Goal: Task Accomplishment & Management: Complete application form

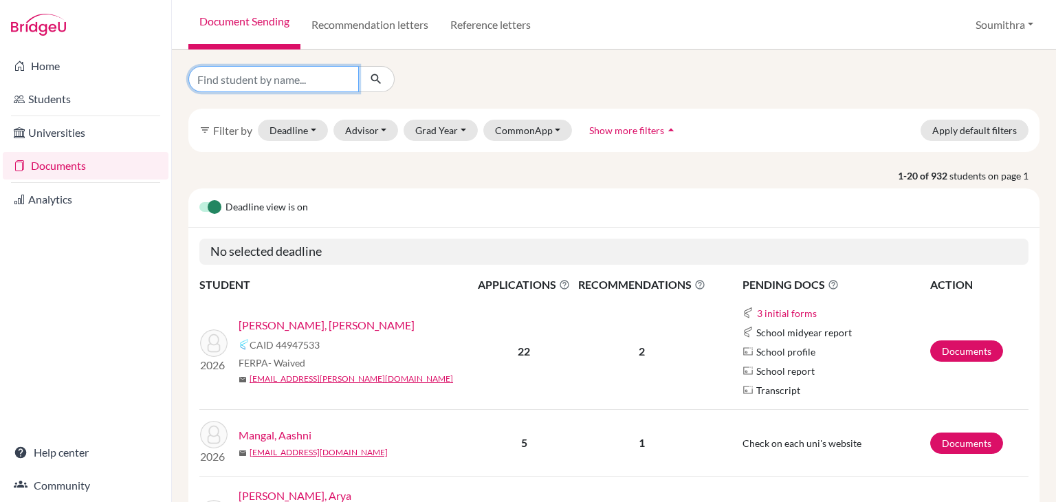
click at [298, 78] on input "Find student by name..." at bounding box center [273, 79] width 170 height 26
type input "diya"
click at [372, 83] on icon "submit" at bounding box center [376, 79] width 14 height 14
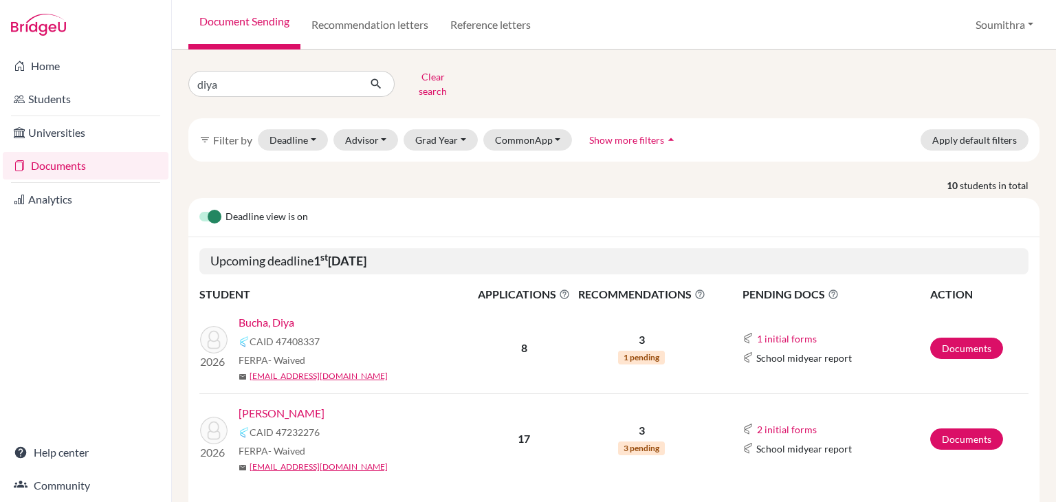
click at [284, 314] on link "Bucha, Diya" at bounding box center [267, 322] width 56 height 16
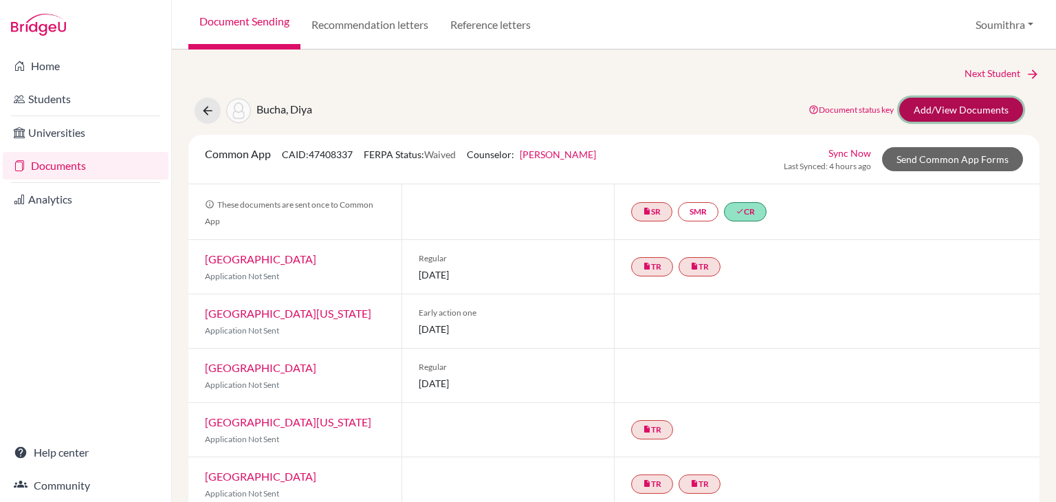
click at [944, 113] on link "Add/View Documents" at bounding box center [961, 110] width 124 height 24
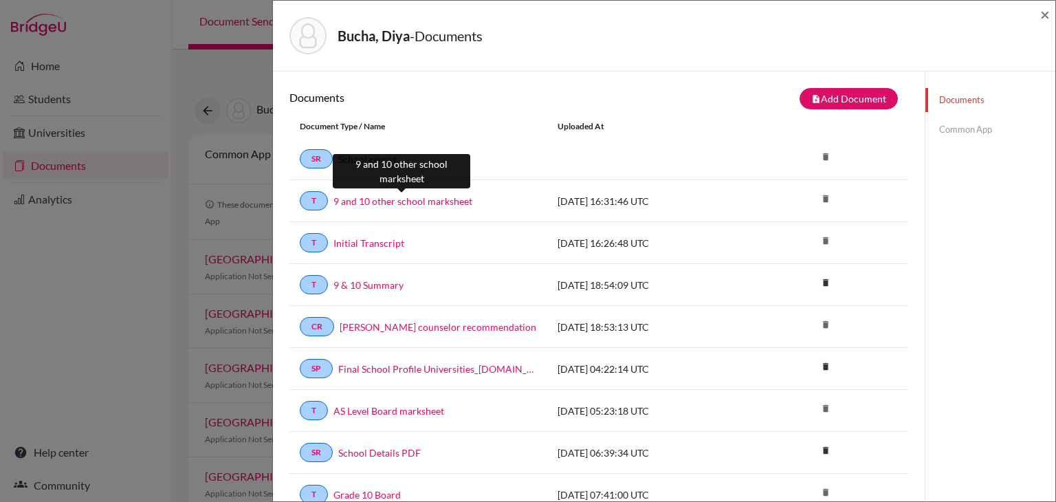
click at [424, 199] on link "9 and 10 other school marksheet" at bounding box center [402, 201] width 139 height 14
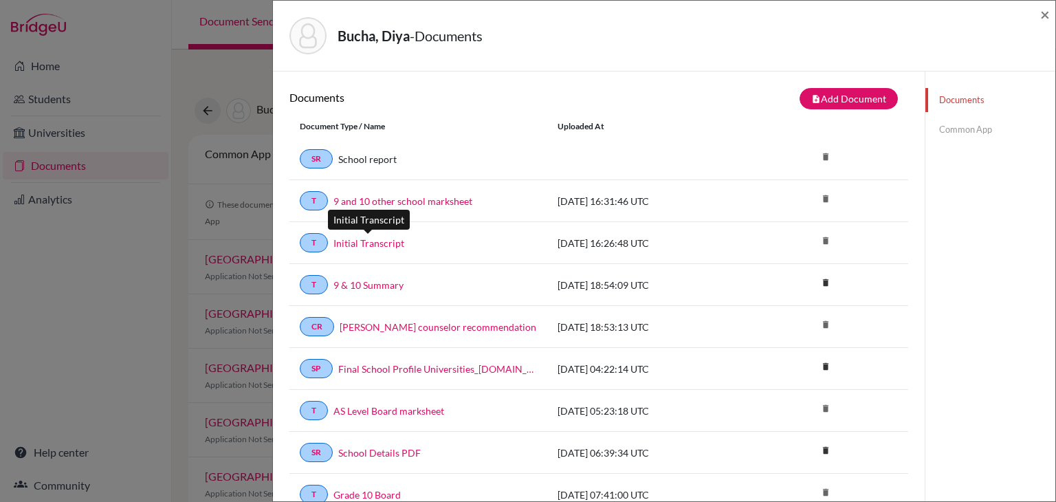
click at [392, 242] on link "Initial Transcript" at bounding box center [368, 243] width 71 height 14
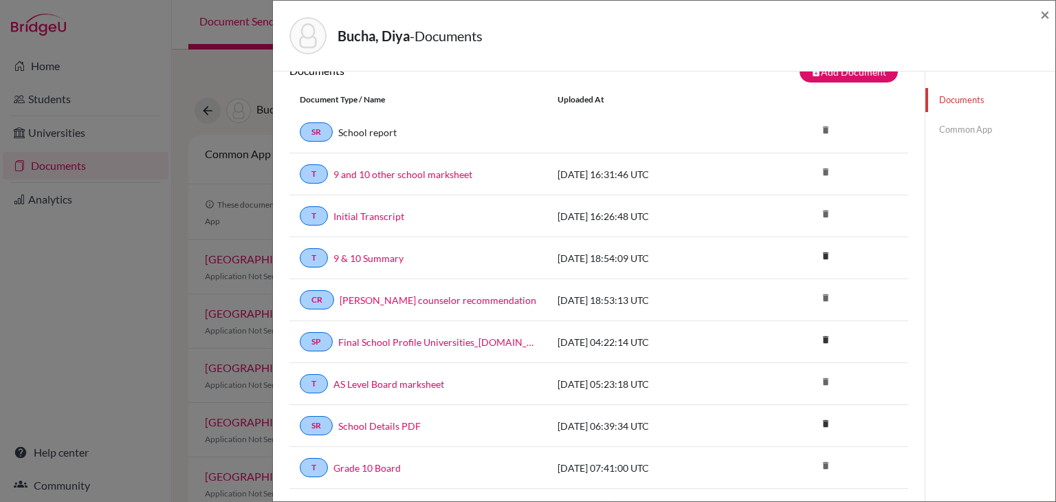
scroll to position [29, 0]
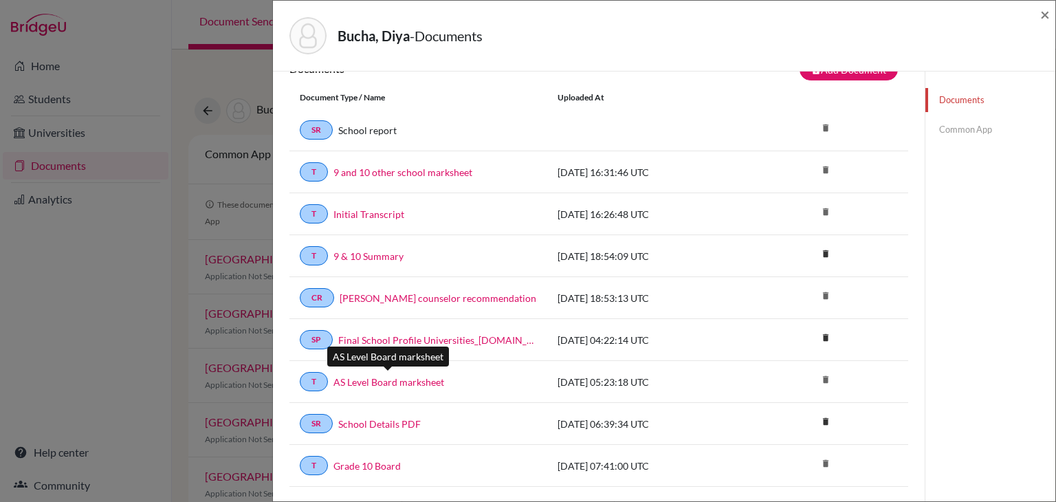
click at [391, 380] on link "AS Level Board marksheet" at bounding box center [388, 382] width 111 height 14
click at [375, 480] on div "T Grade 10 Board 2025-06-26 07:41:00 UTC delete" at bounding box center [598, 466] width 619 height 42
click at [372, 458] on link "Grade 10 Board" at bounding box center [366, 465] width 67 height 14
click at [977, 128] on link "Common App" at bounding box center [990, 130] width 130 height 24
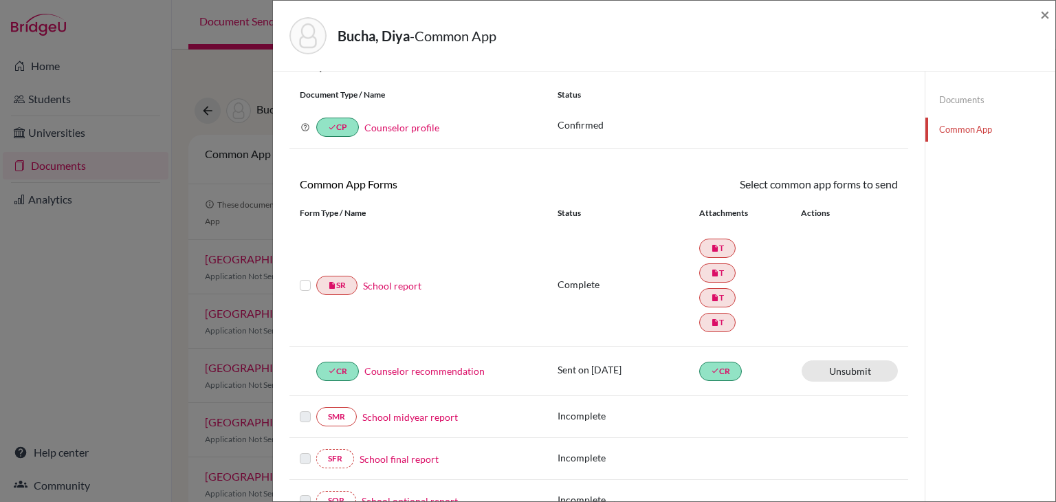
click at [302, 277] on label at bounding box center [305, 277] width 11 height 0
click at [0, 0] on input "checkbox" at bounding box center [0, 0] width 0 height 0
click at [885, 186] on link "Send" at bounding box center [869, 186] width 57 height 21
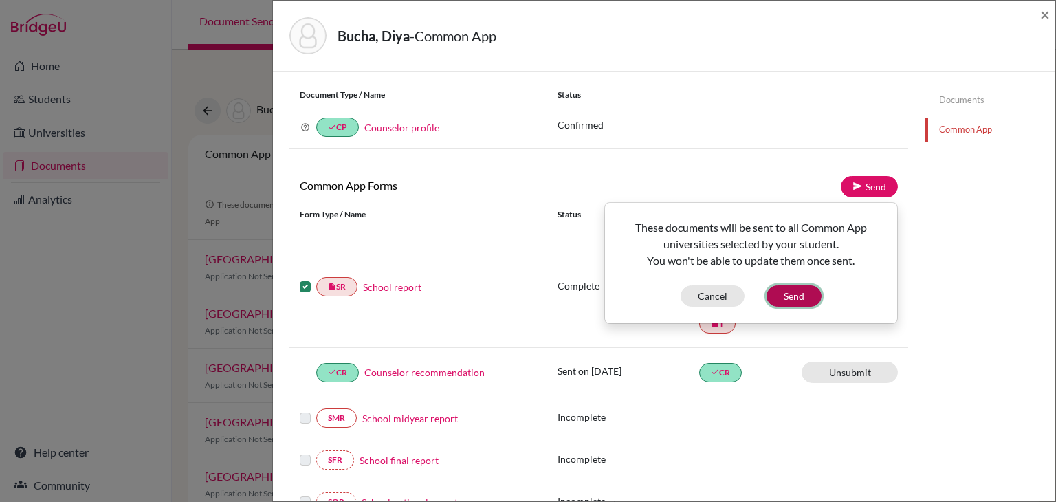
click at [799, 301] on button "Send" at bounding box center [793, 295] width 55 height 21
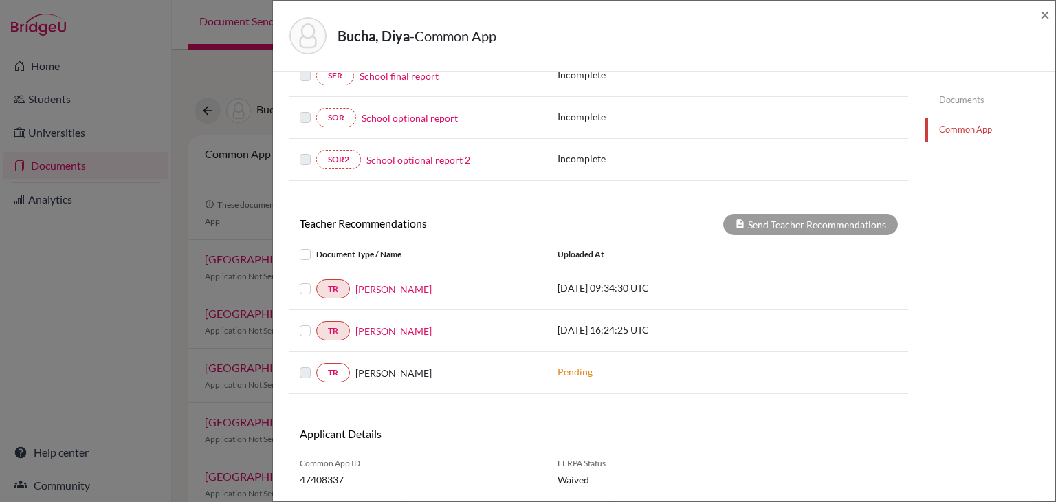
scroll to position [421, 0]
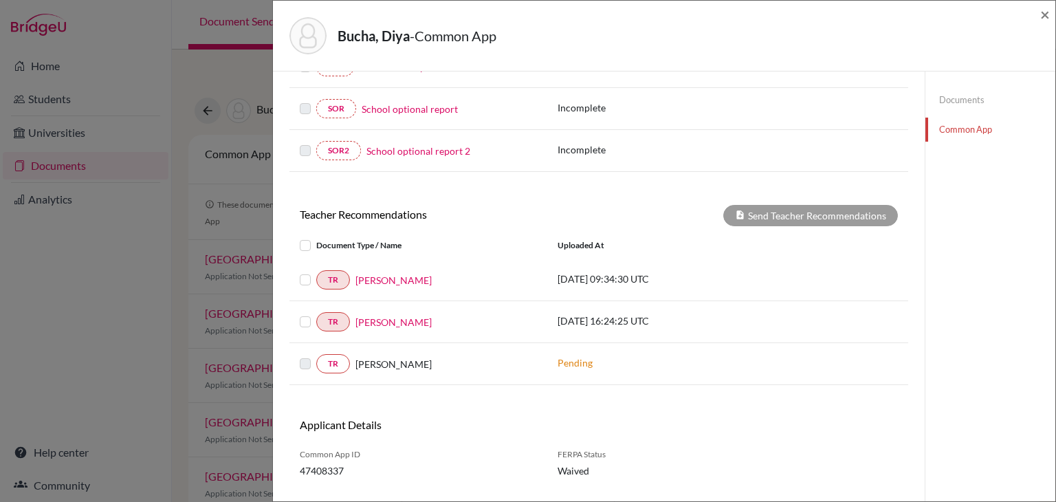
click at [316, 272] on label at bounding box center [316, 272] width 0 height 0
click at [0, 0] on input "checkbox" at bounding box center [0, 0] width 0 height 0
click at [316, 313] on label at bounding box center [316, 313] width 0 height 0
click at [0, 0] on input "checkbox" at bounding box center [0, 0] width 0 height 0
click at [778, 218] on button "Send Teacher Recommendations" at bounding box center [810, 215] width 175 height 21
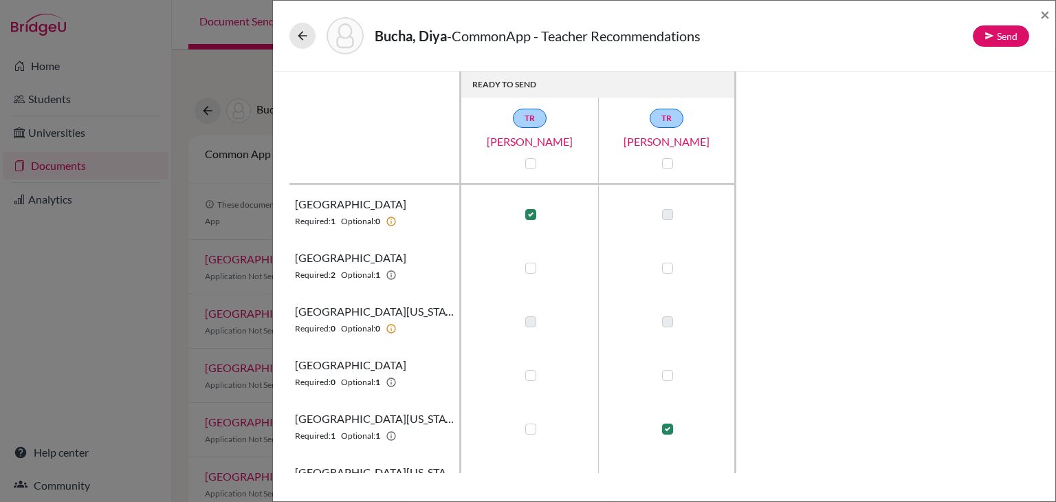
click at [531, 213] on label at bounding box center [530, 214] width 11 height 11
click at [531, 213] on input "checkbox" at bounding box center [527, 213] width 11 height 14
checkbox input "false"
click at [534, 266] on label at bounding box center [530, 268] width 11 height 11
click at [533, 266] on input "checkbox" at bounding box center [527, 267] width 11 height 14
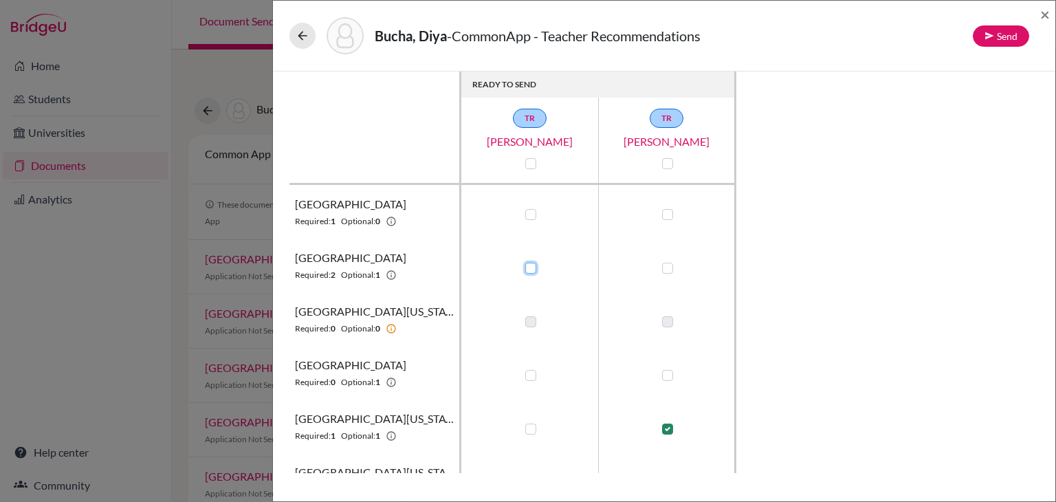
checkbox input "true"
click at [666, 267] on label at bounding box center [667, 268] width 11 height 11
click at [666, 267] on input "checkbox" at bounding box center [664, 267] width 11 height 14
checkbox input "true"
click at [529, 430] on label at bounding box center [530, 428] width 11 height 11
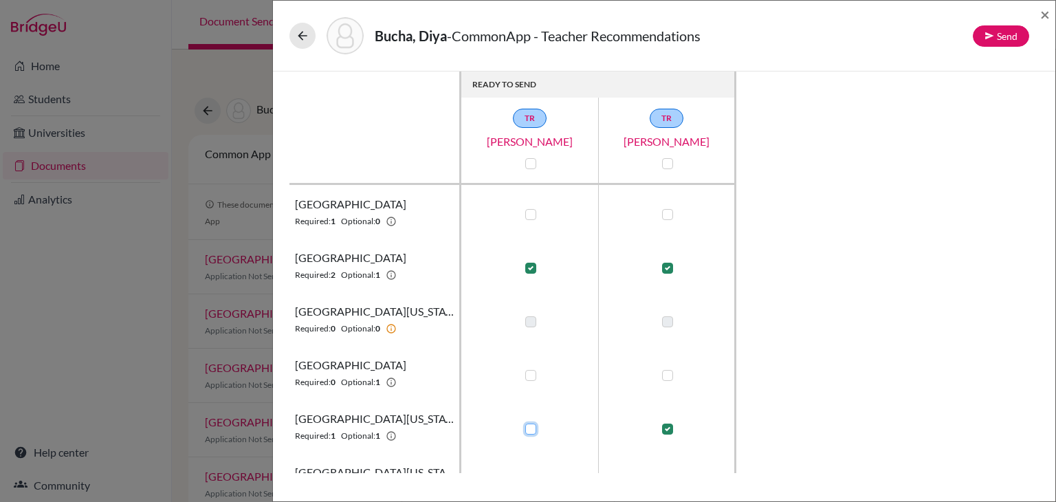
click at [529, 430] on input "checkbox" at bounding box center [527, 428] width 11 height 14
checkbox input "true"
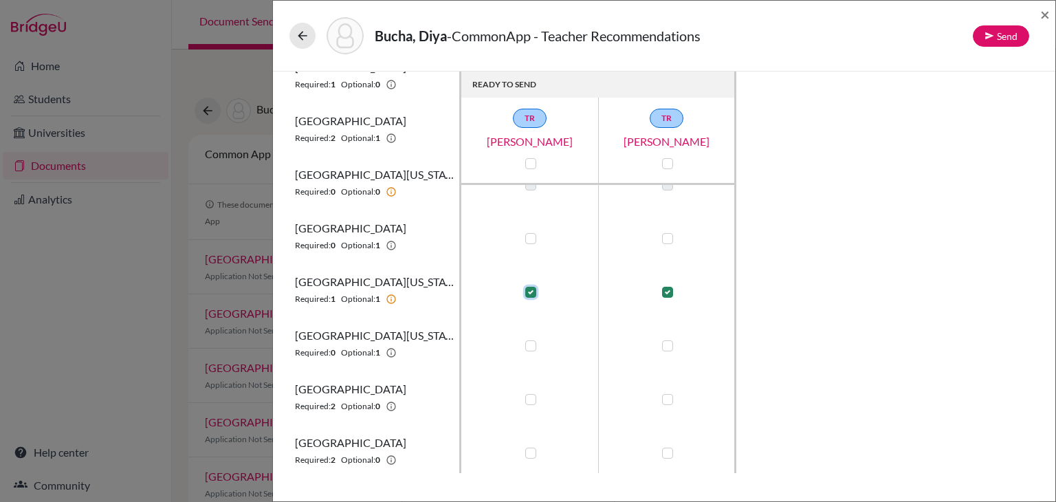
scroll to position [140, 0]
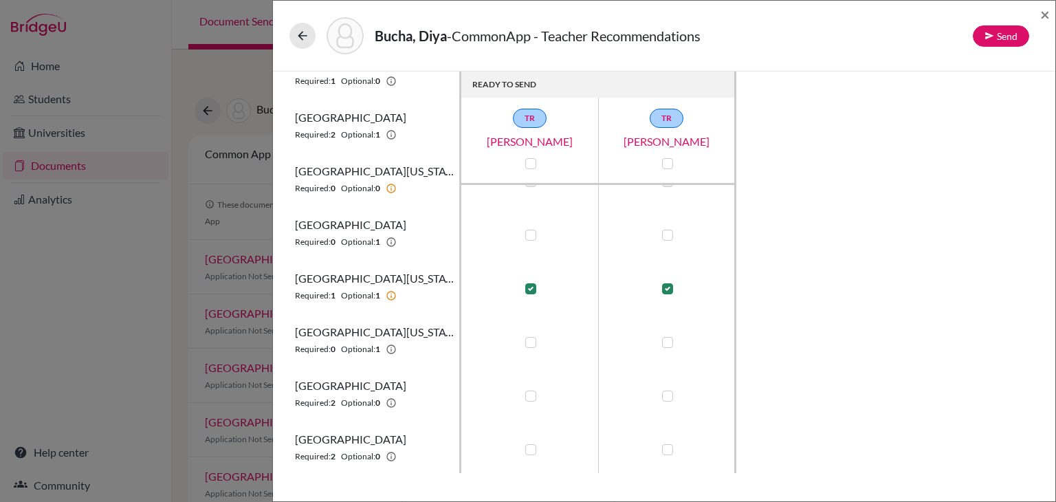
click at [530, 397] on label at bounding box center [530, 395] width 11 height 11
click at [530, 397] on input "checkbox" at bounding box center [527, 395] width 11 height 14
click at [531, 393] on label at bounding box center [530, 395] width 11 height 11
click at [531, 393] on input "checkbox" at bounding box center [527, 395] width 11 height 14
click at [529, 400] on label at bounding box center [530, 395] width 11 height 11
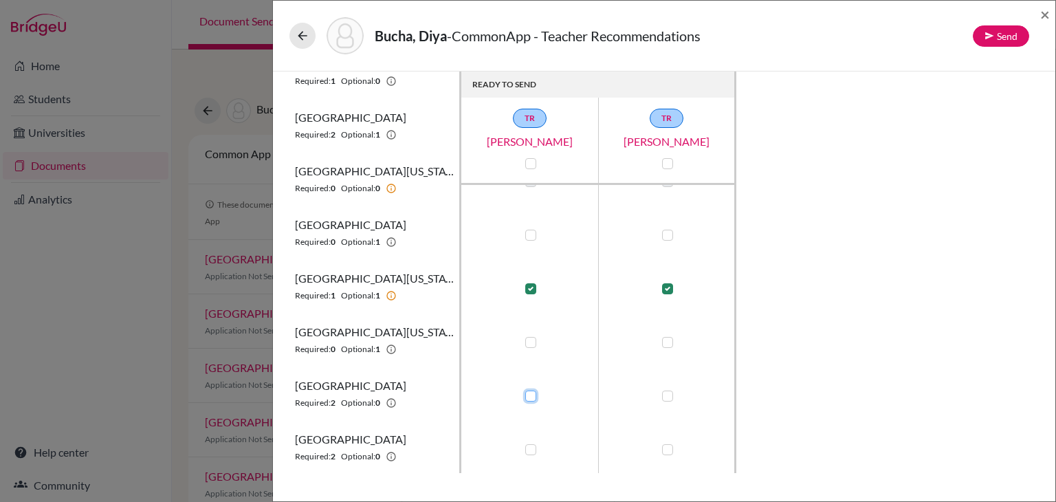
click at [529, 400] on input "checkbox" at bounding box center [527, 395] width 11 height 14
checkbox input "true"
click at [666, 396] on label at bounding box center [667, 395] width 11 height 11
click at [666, 396] on input "checkbox" at bounding box center [664, 395] width 11 height 14
checkbox input "true"
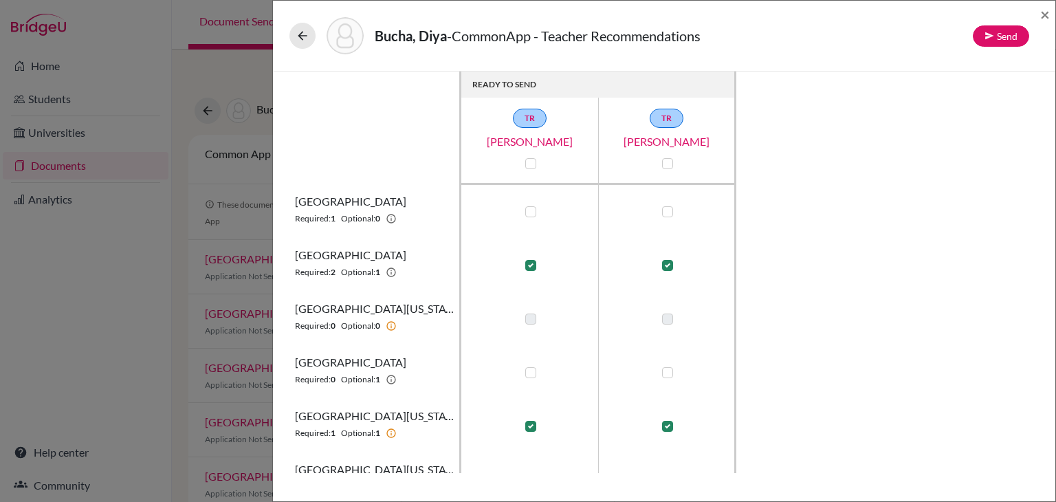
scroll to position [0, 0]
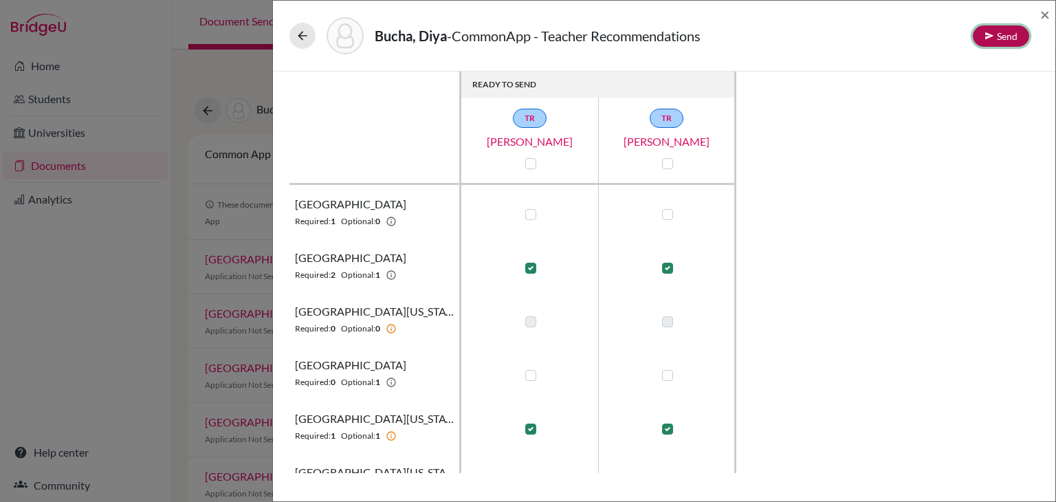
click at [997, 40] on button "Send" at bounding box center [1001, 35] width 56 height 21
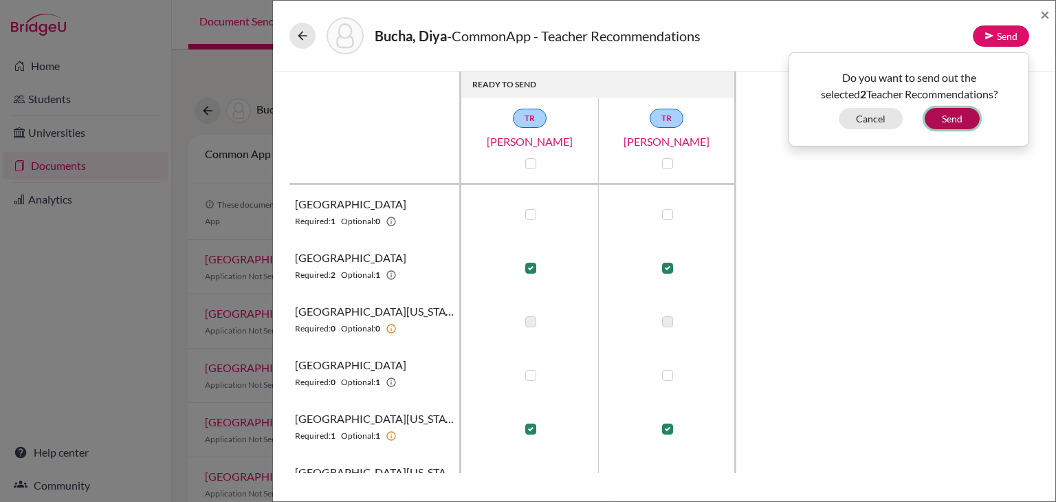
click at [958, 114] on button "Send" at bounding box center [952, 118] width 55 height 21
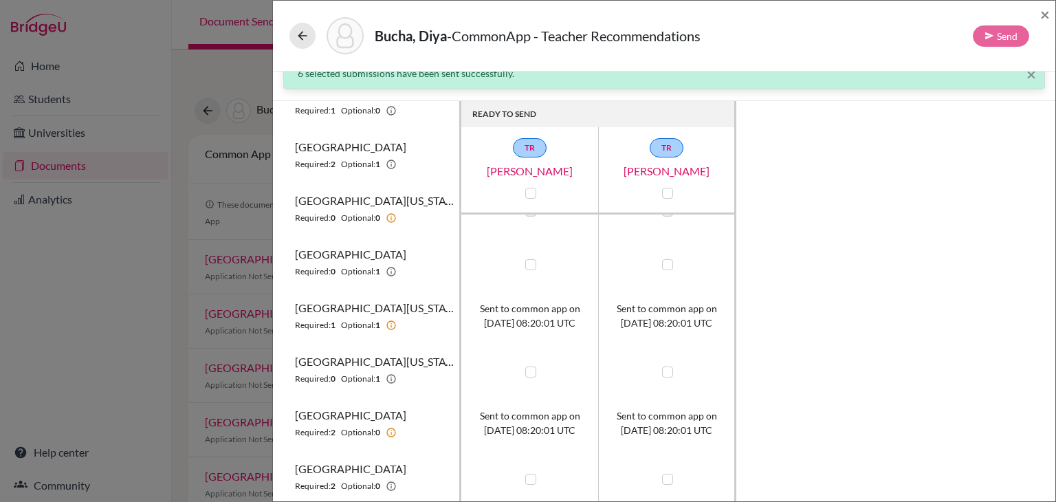
scroll to position [3, 0]
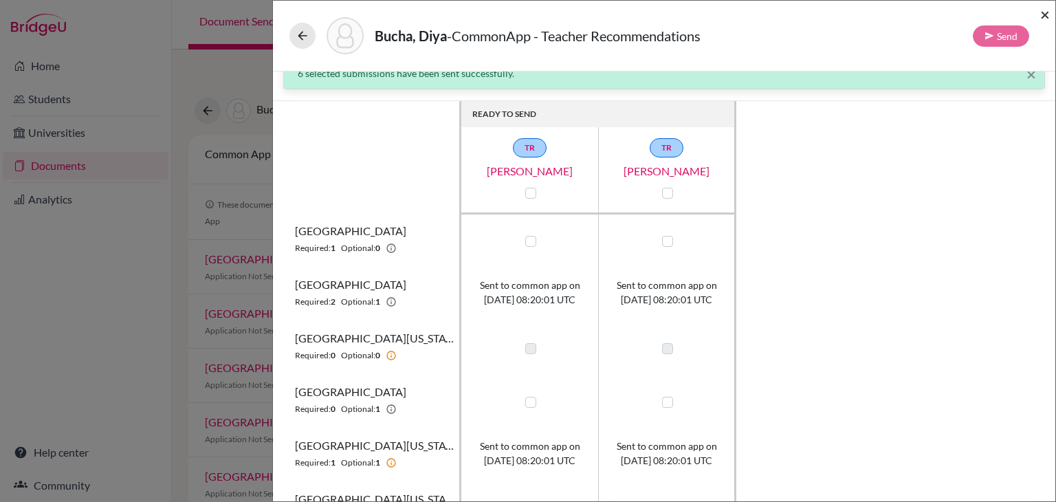
click at [1044, 16] on span "×" at bounding box center [1045, 14] width 10 height 20
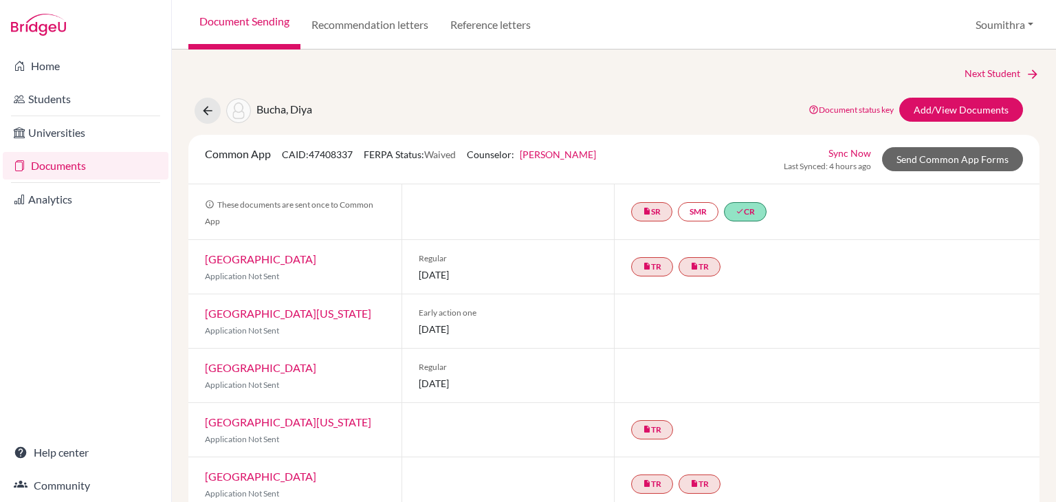
click at [867, 155] on link "Sync Now" at bounding box center [849, 153] width 43 height 14
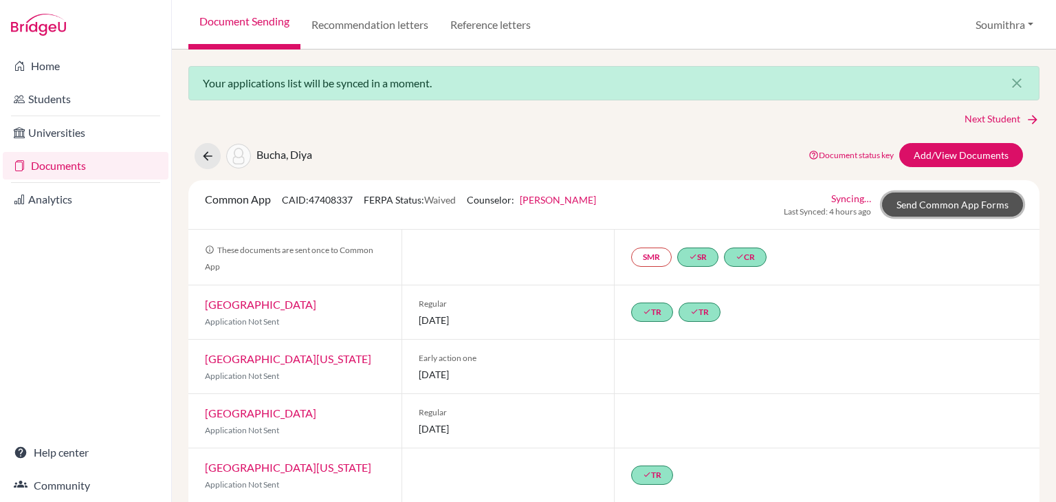
click at [977, 205] on link "Send Common App Forms" at bounding box center [952, 204] width 141 height 24
